Goal: Information Seeking & Learning: Check status

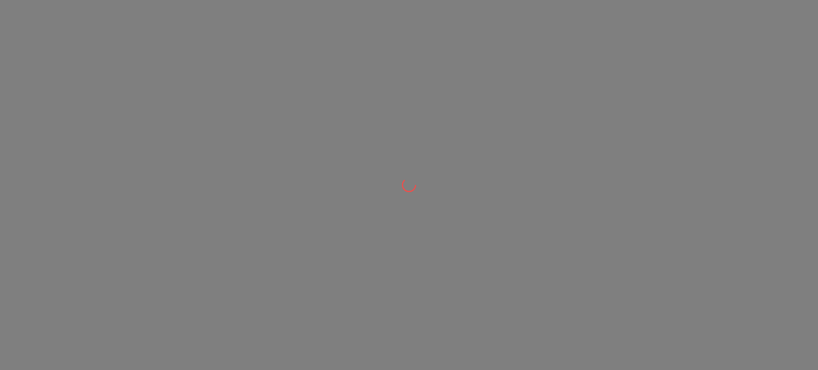
click at [238, 219] on div at bounding box center [409, 185] width 818 height 370
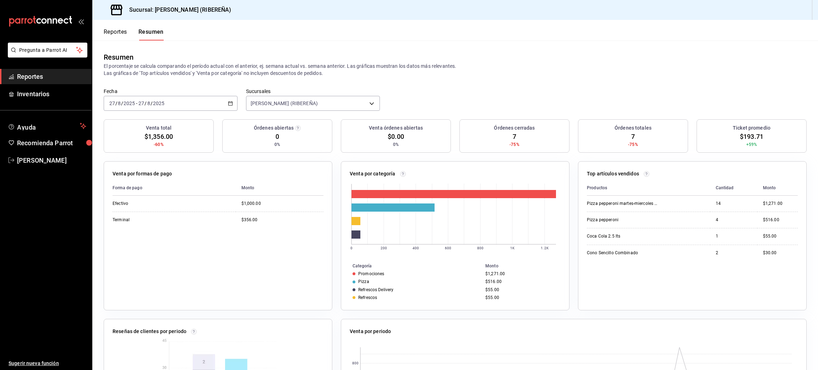
click at [115, 33] on button "Reportes" at bounding box center [115, 34] width 23 height 12
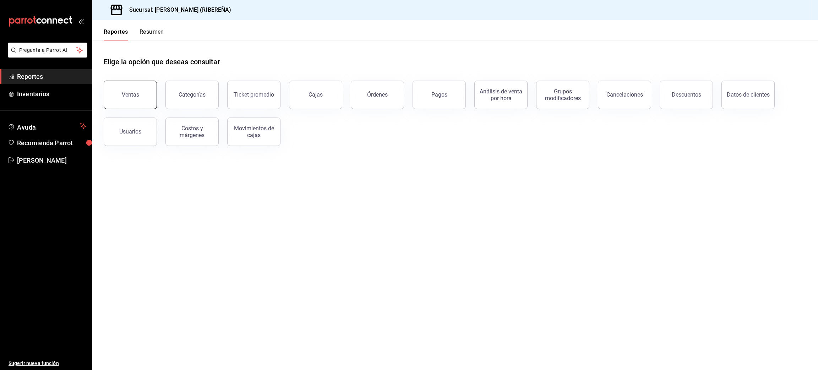
click at [146, 95] on button "Ventas" at bounding box center [130, 95] width 53 height 28
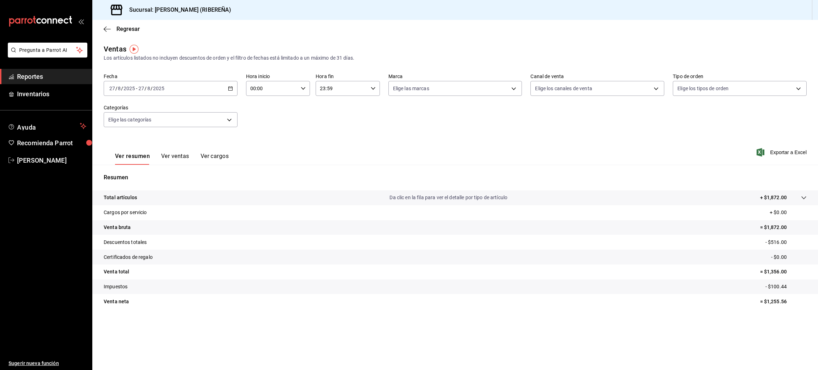
click at [177, 157] on button "Ver ventas" at bounding box center [175, 159] width 28 height 12
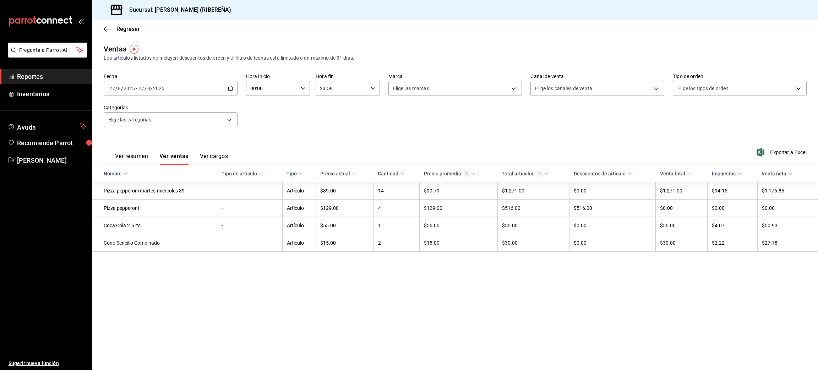
click at [337, 295] on main "Regresar Ventas Los artículos listados no incluyen descuentos de orden y el fil…" at bounding box center [455, 195] width 726 height 350
click at [104, 29] on icon "button" at bounding box center [105, 28] width 3 height 5
